Goal: Transaction & Acquisition: Purchase product/service

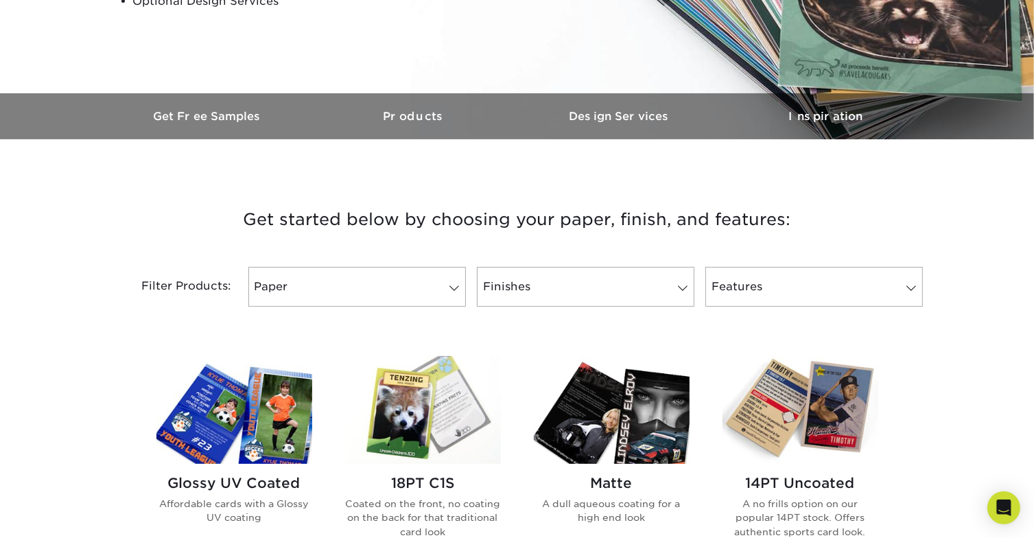
scroll to position [412, 0]
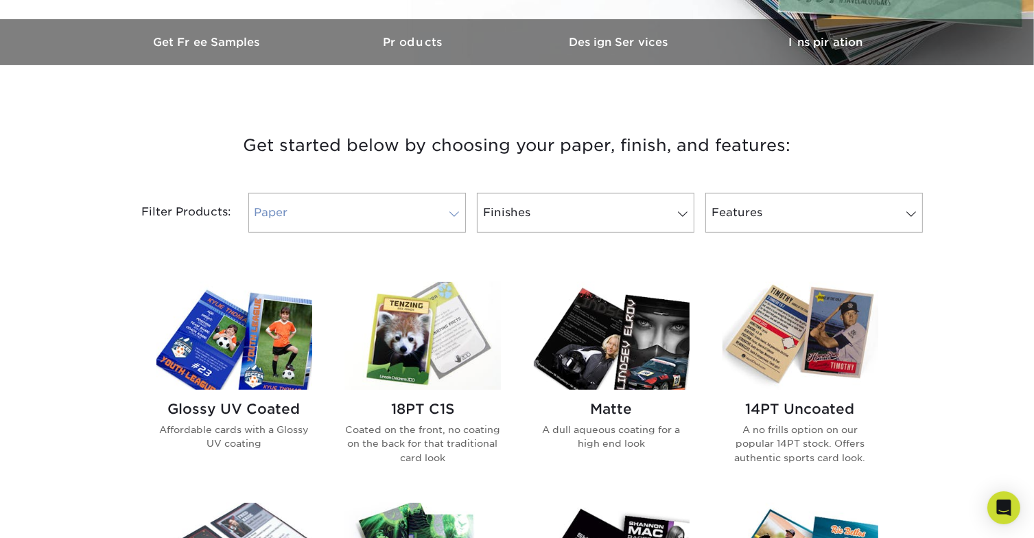
click at [455, 213] on span at bounding box center [454, 214] width 19 height 11
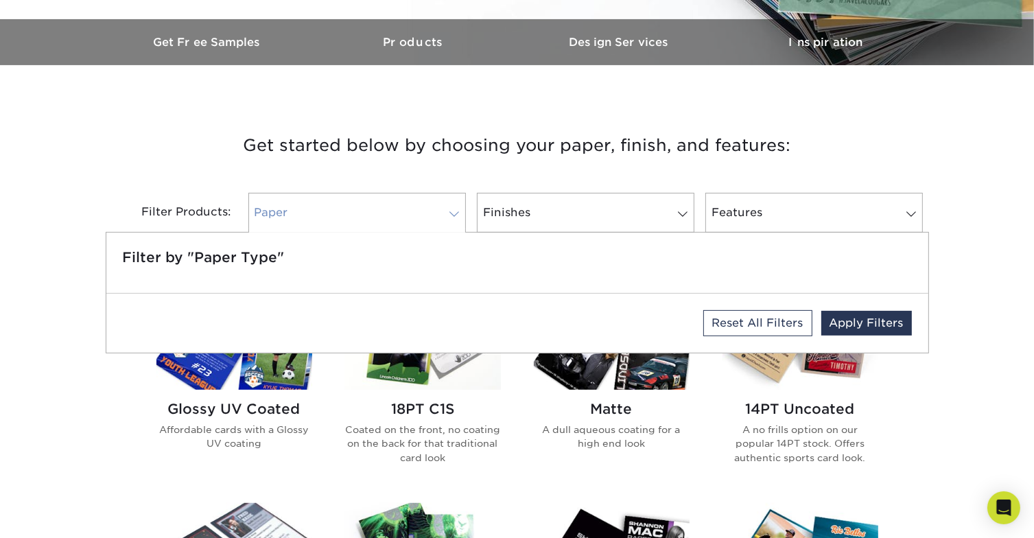
click at [455, 213] on span at bounding box center [454, 214] width 19 height 11
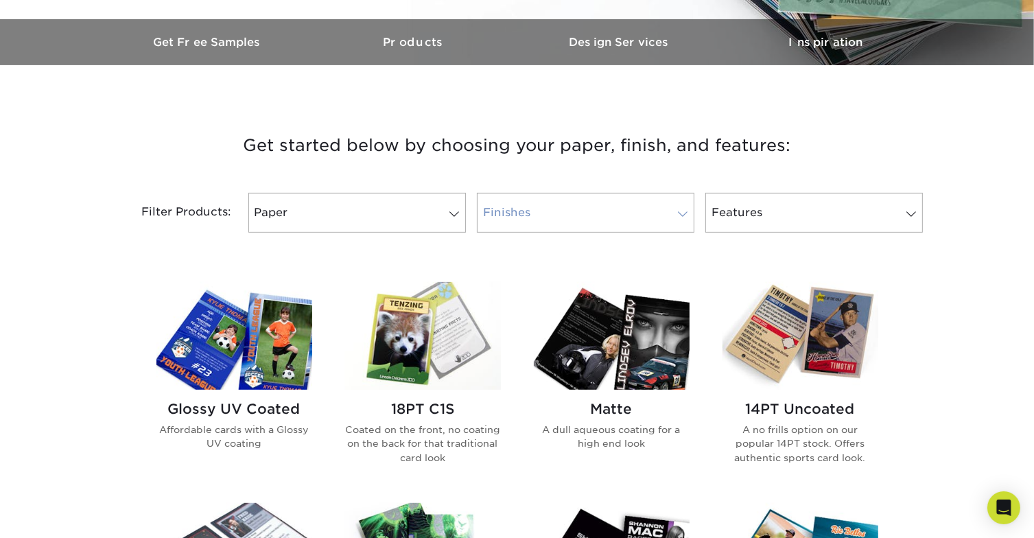
click at [590, 216] on link "Finishes" at bounding box center [586, 213] width 218 height 40
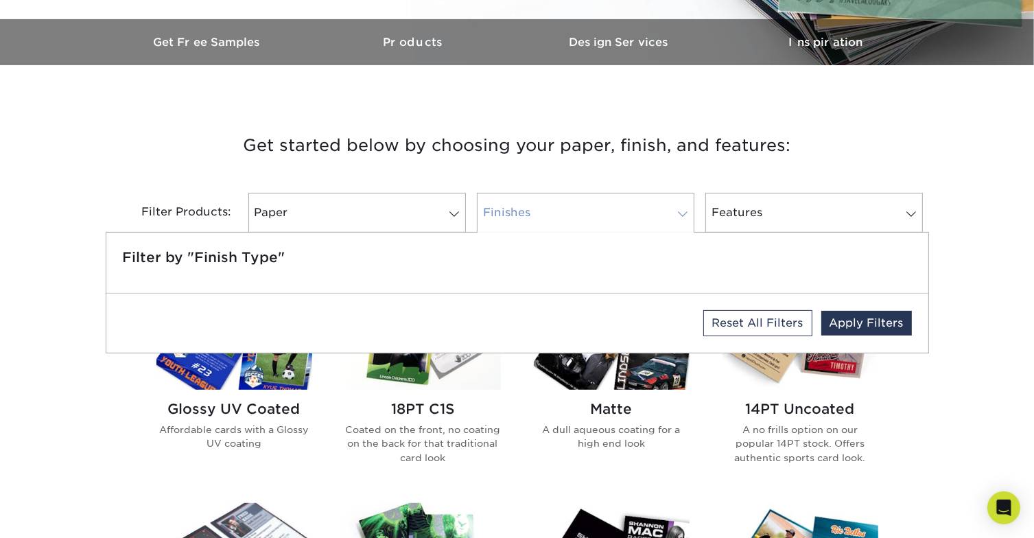
click at [590, 216] on link "Finishes" at bounding box center [586, 213] width 218 height 40
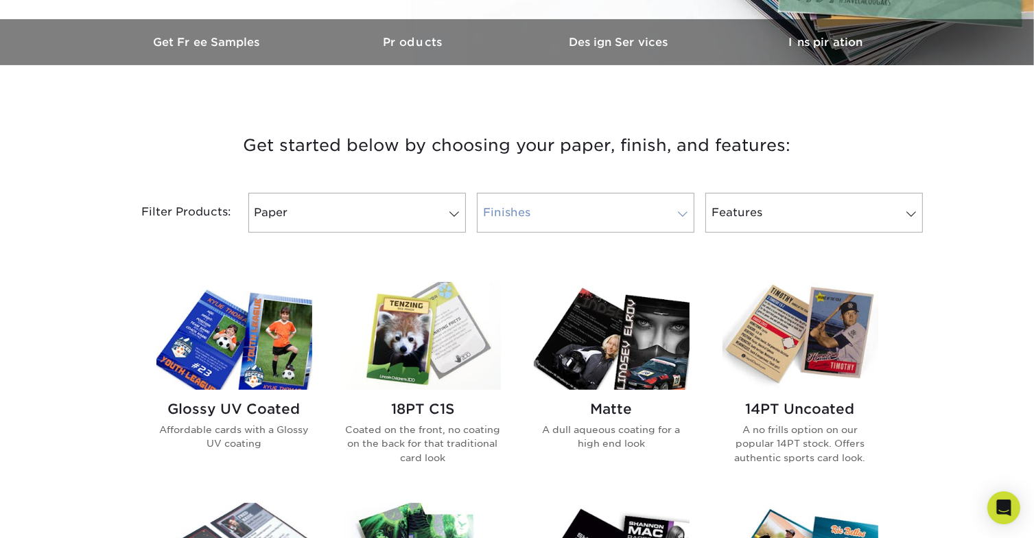
scroll to position [618, 0]
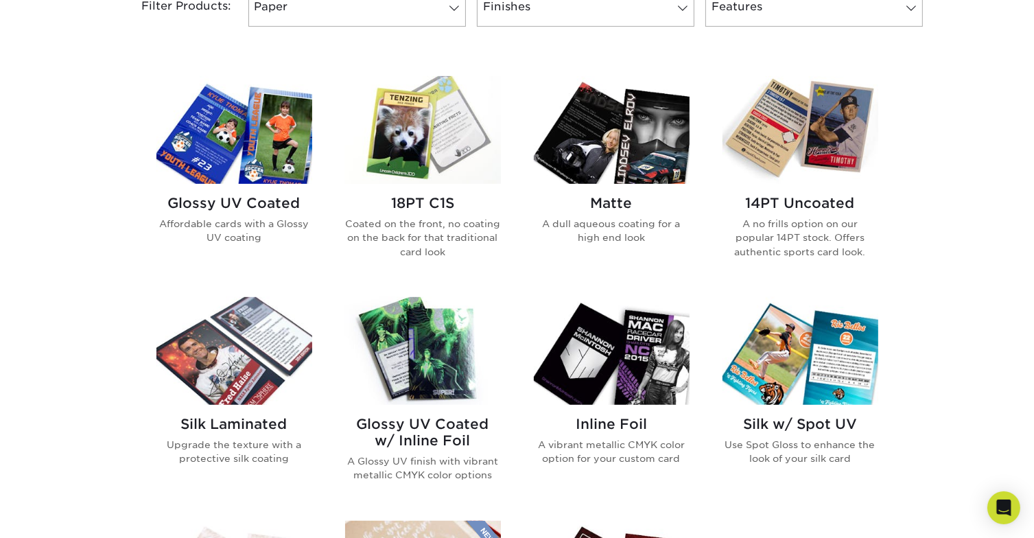
click at [454, 156] on img at bounding box center [423, 130] width 156 height 108
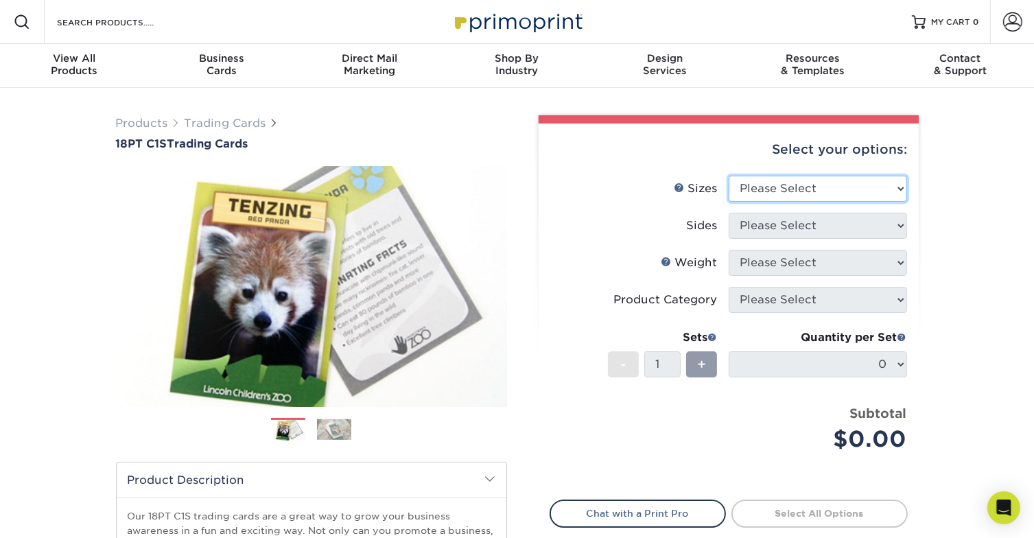
click at [852, 190] on select "Please Select 2.5" x 3.5"" at bounding box center [818, 189] width 178 height 26
click at [832, 194] on select "Please Select 2.5" x 3.5"" at bounding box center [818, 189] width 178 height 26
select select "2.50x3.50"
click at [729, 176] on select "Please Select 2.5" x 3.5"" at bounding box center [818, 189] width 178 height 26
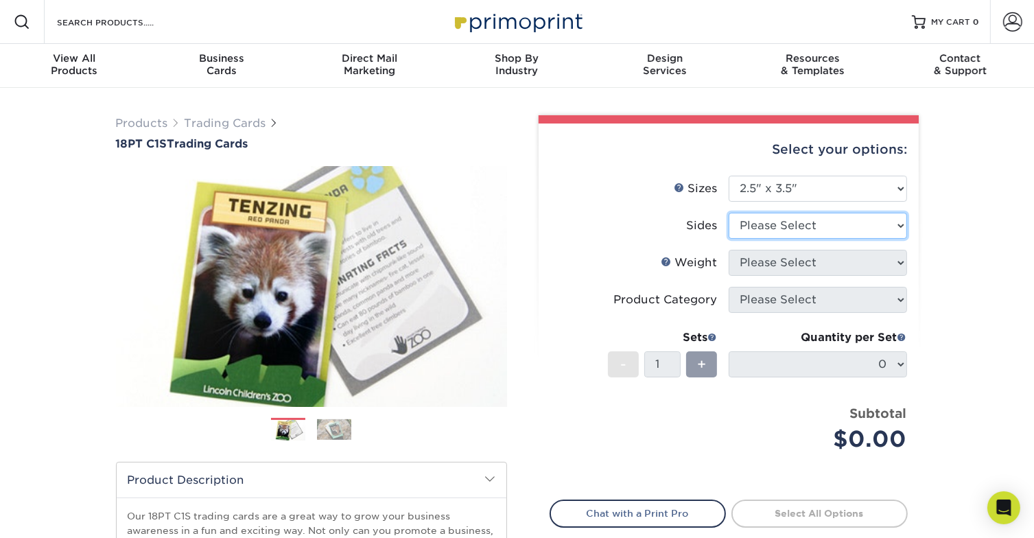
click at [818, 226] on select "Please Select Print Both Sides Print Front Only" at bounding box center [818, 226] width 178 height 26
select select "13abbda7-1d64-4f25-8bb2-c179b224825d"
click at [729, 213] on select "Please Select Print Both Sides Print Front Only" at bounding box center [818, 226] width 178 height 26
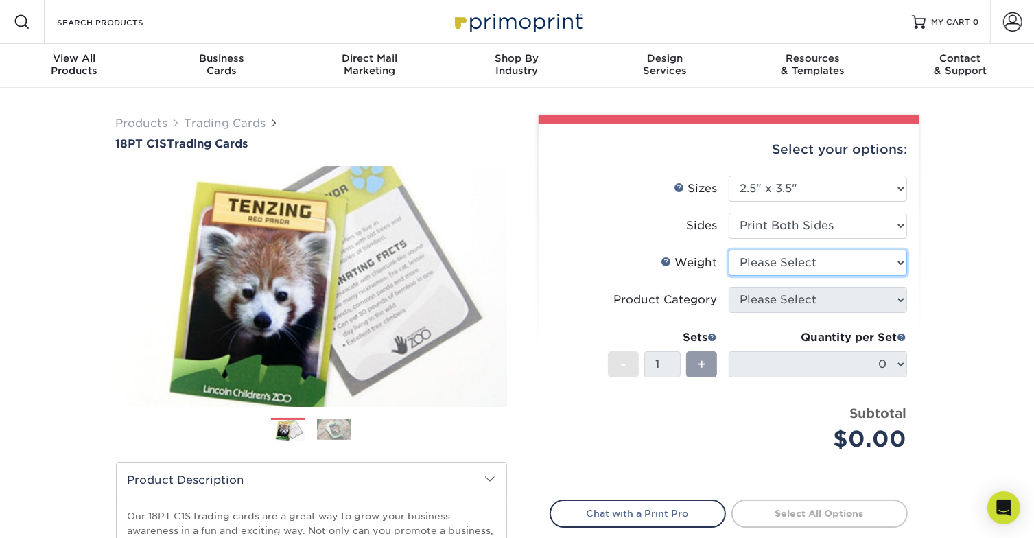
click at [826, 255] on select "Please Select 18PT C1S" at bounding box center [818, 263] width 178 height 26
select select "18PTC1S"
click at [729, 250] on select "Please Select 18PT C1S" at bounding box center [818, 263] width 178 height 26
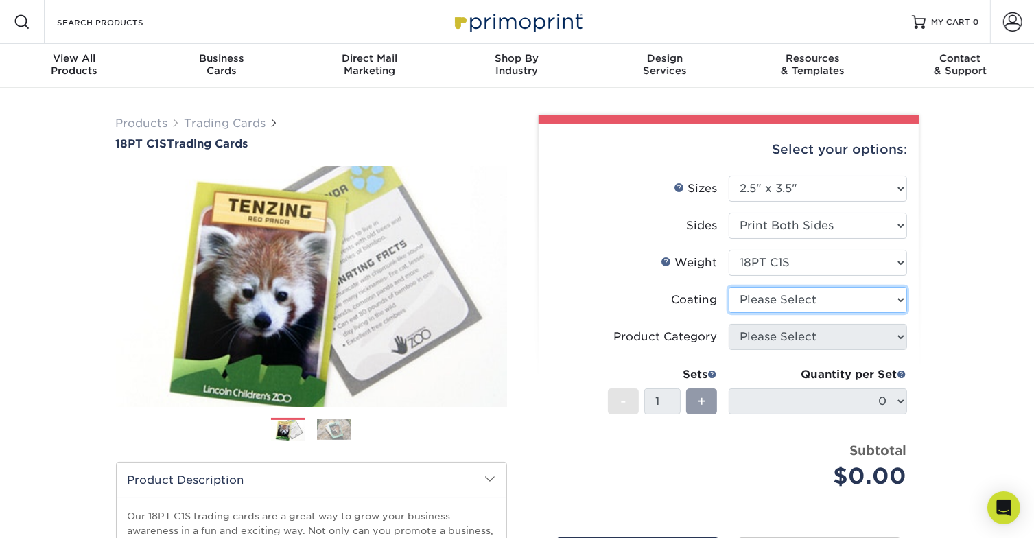
click at [807, 298] on select at bounding box center [818, 300] width 178 height 26
select select "1e8116af-acfc-44b1-83dc-8181aa338834"
click at [729, 287] on select at bounding box center [818, 300] width 178 height 26
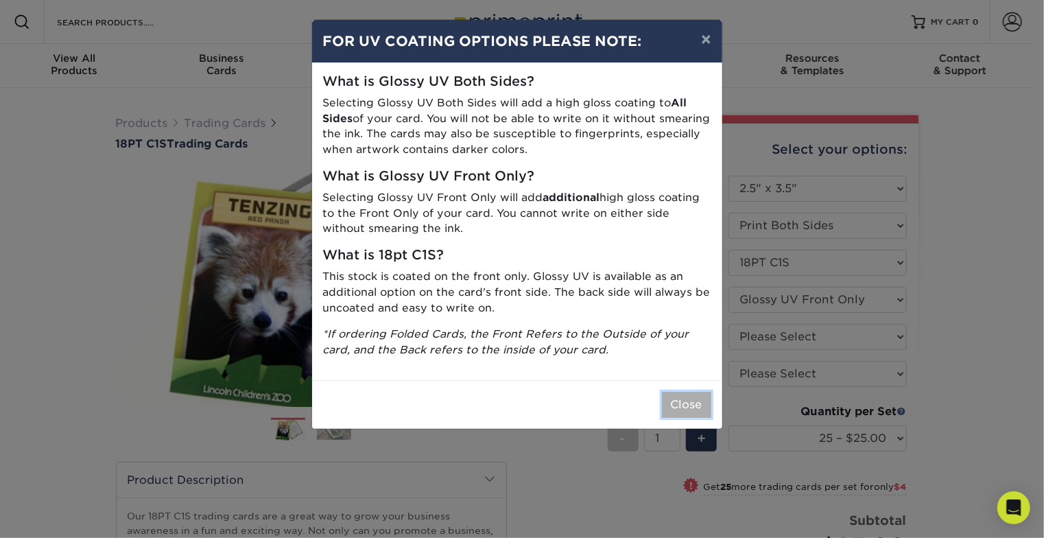
click at [681, 408] on button "Close" at bounding box center [686, 405] width 49 height 26
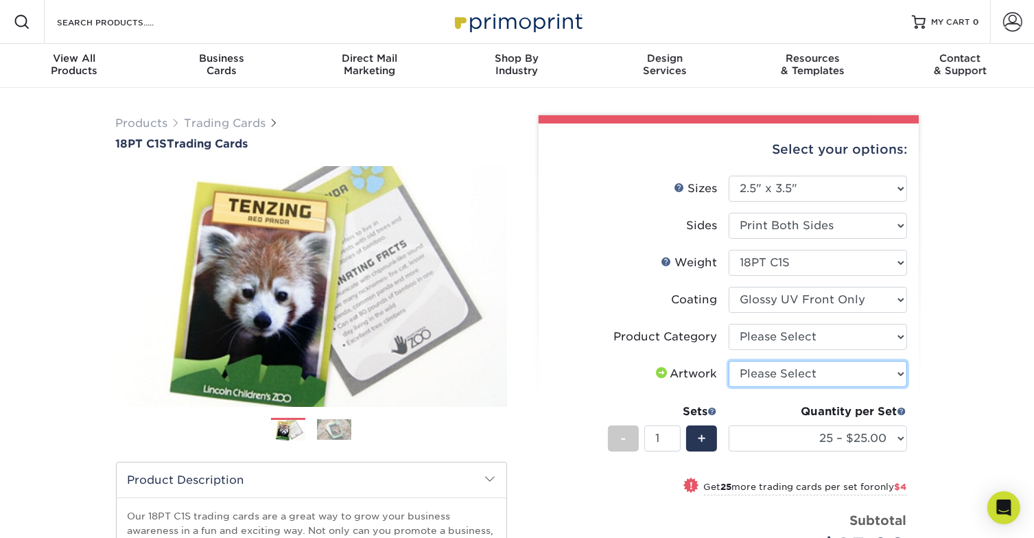
click at [751, 372] on select "Please Select I will upload files I need a design - $100" at bounding box center [818, 374] width 178 height 26
select select "upload"
click at [729, 361] on select "Please Select I will upload files I need a design - $100" at bounding box center [818, 374] width 178 height 26
click at [993, 407] on div "Products Trading Cards 18PT C1S Trading Cards Previous Next show more" at bounding box center [517, 447] width 1034 height 718
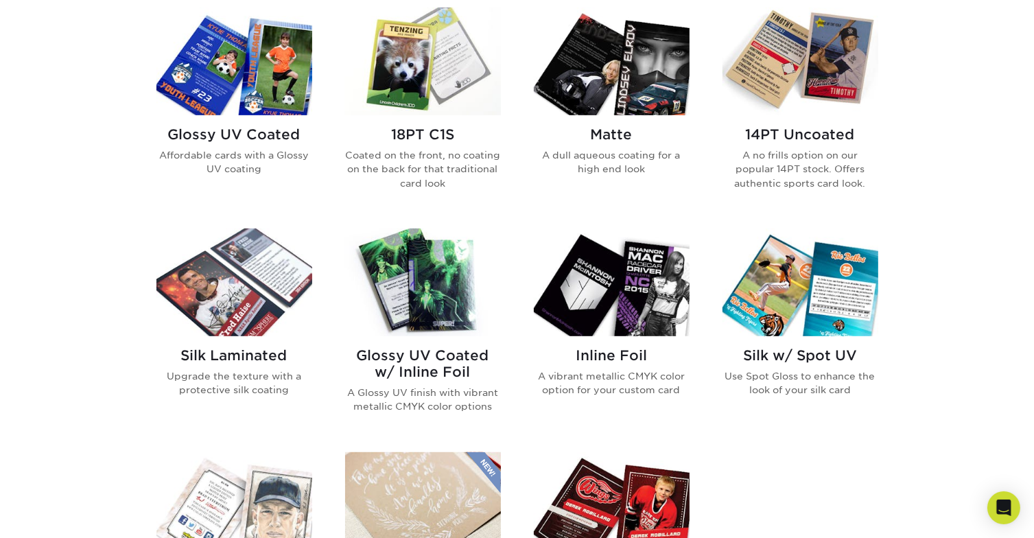
scroll to position [892, 0]
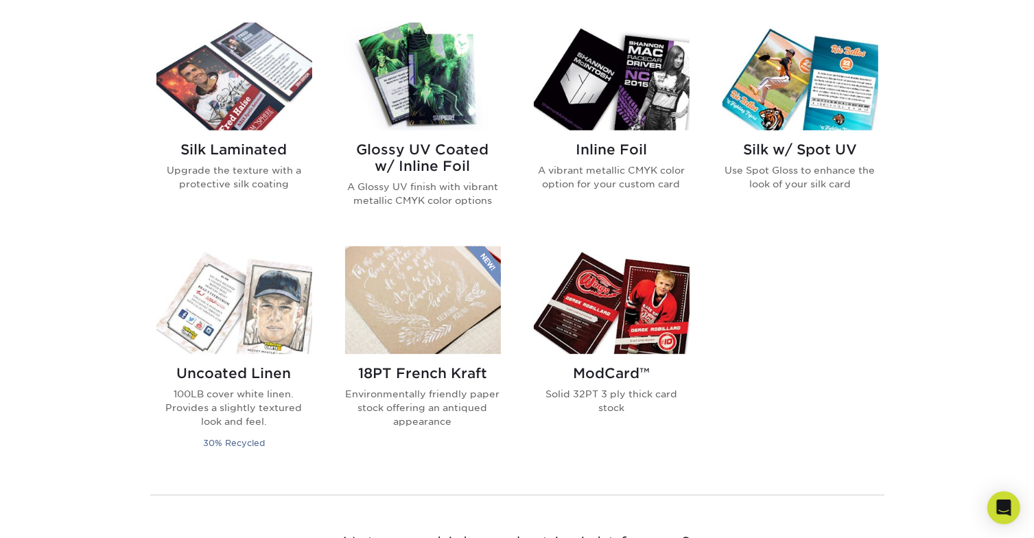
click at [652, 332] on img at bounding box center [612, 300] width 156 height 108
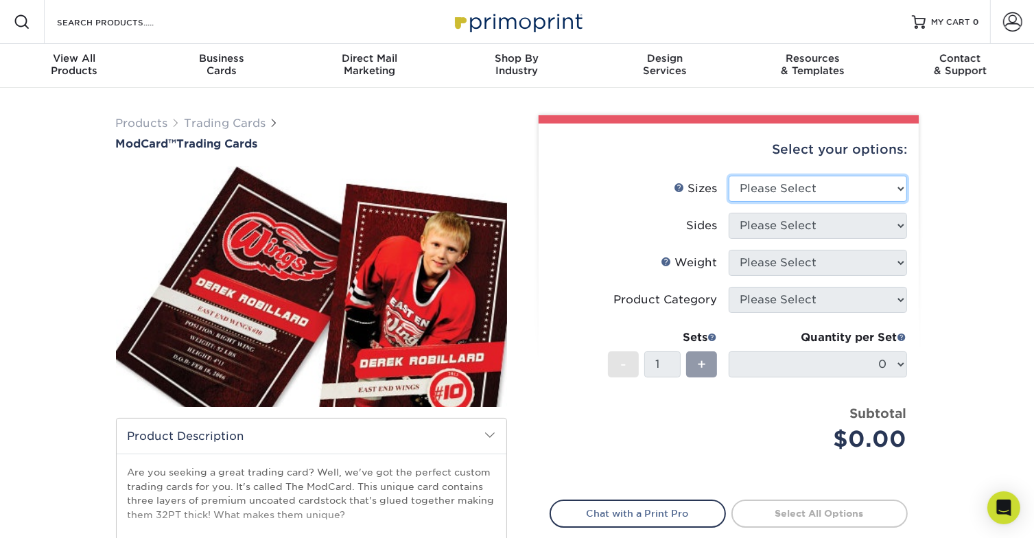
click at [861, 191] on select "Please Select 2.5" x 3.5"" at bounding box center [818, 189] width 178 height 26
